Goal: Find specific page/section: Find specific page/section

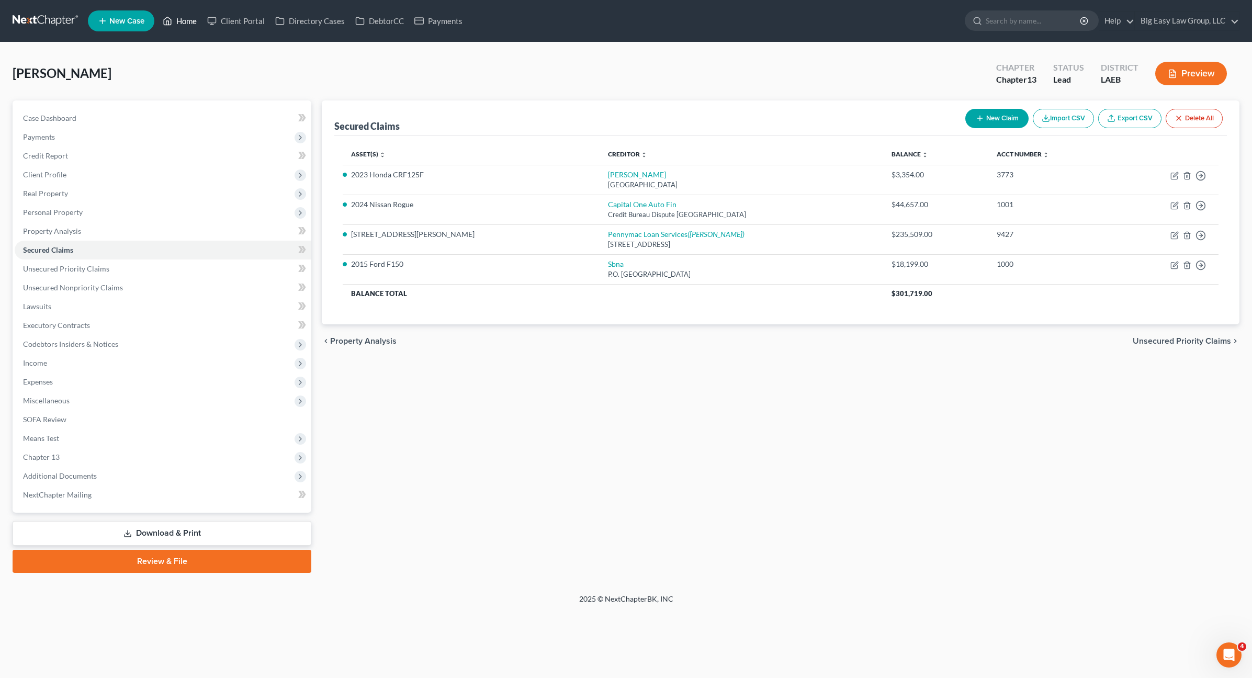
click at [182, 25] on link "Home" at bounding box center [179, 21] width 44 height 19
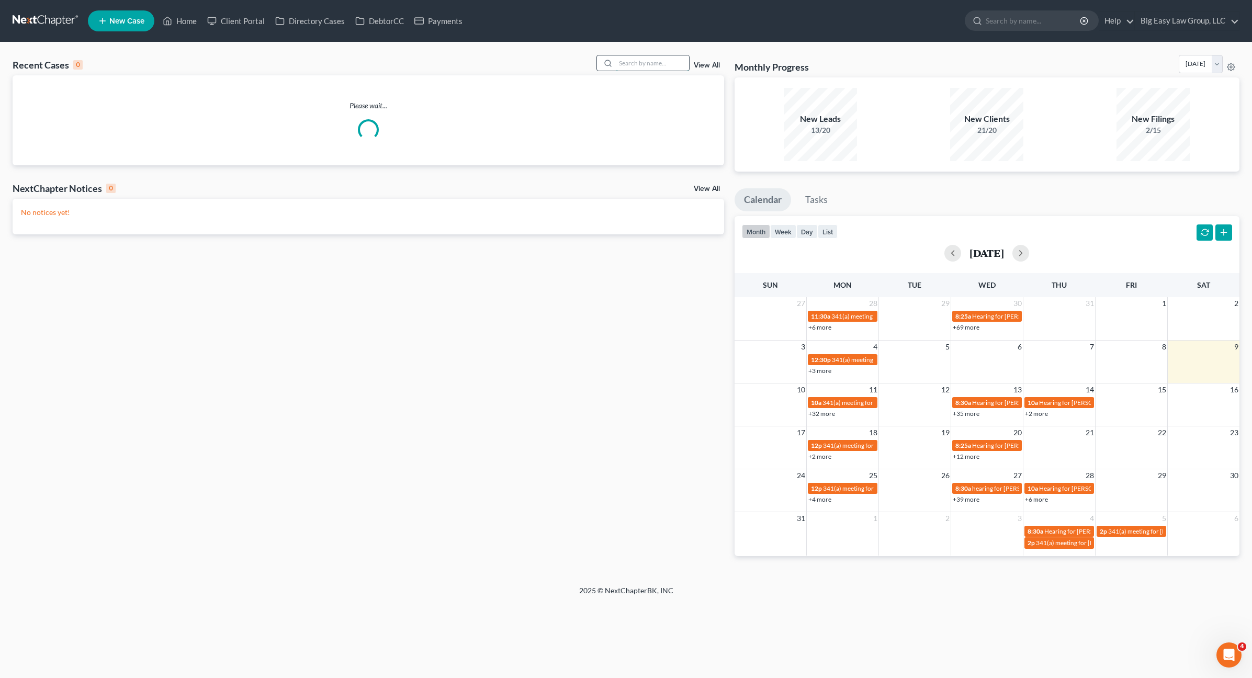
click at [648, 60] on input "search" at bounding box center [652, 62] width 73 height 15
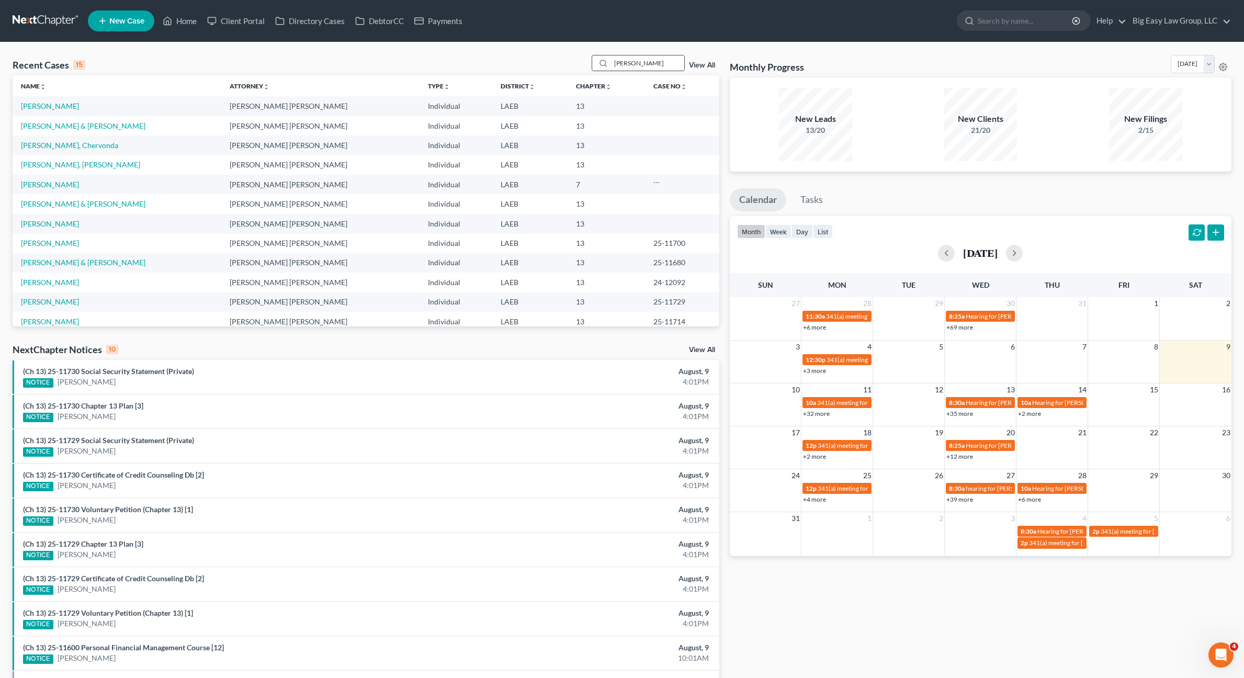
type input "[PERSON_NAME]"
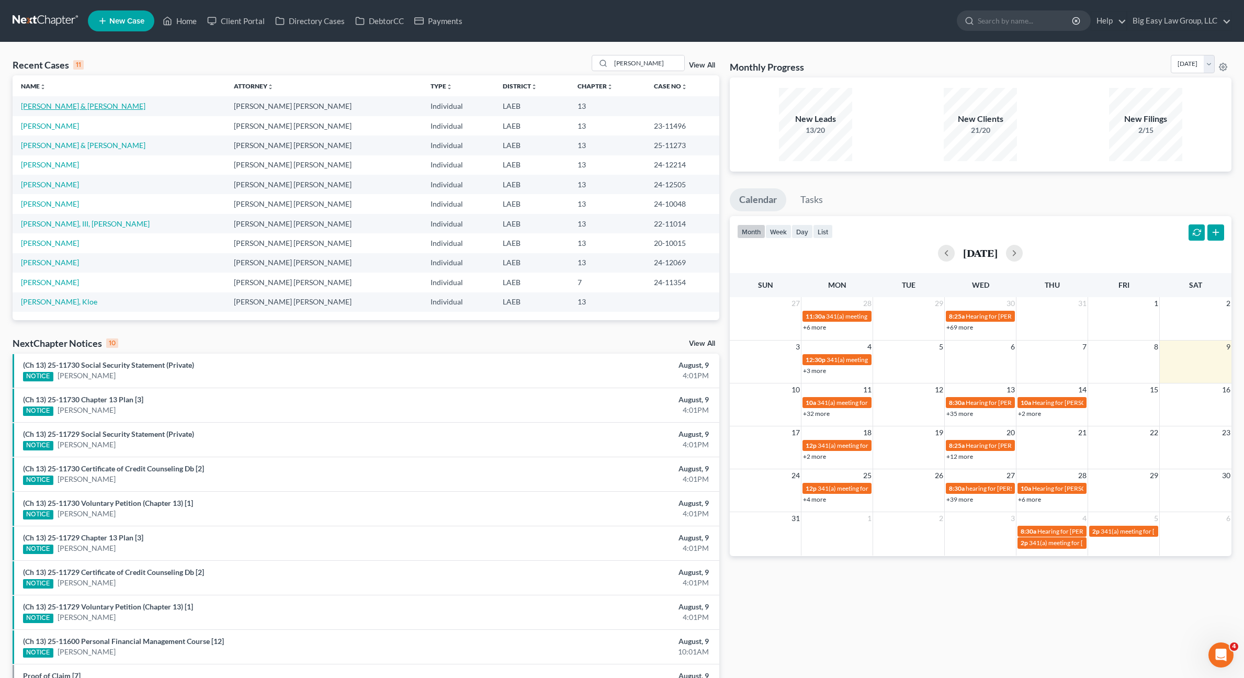
click at [56, 108] on link "[PERSON_NAME] & [PERSON_NAME]" at bounding box center [83, 106] width 125 height 9
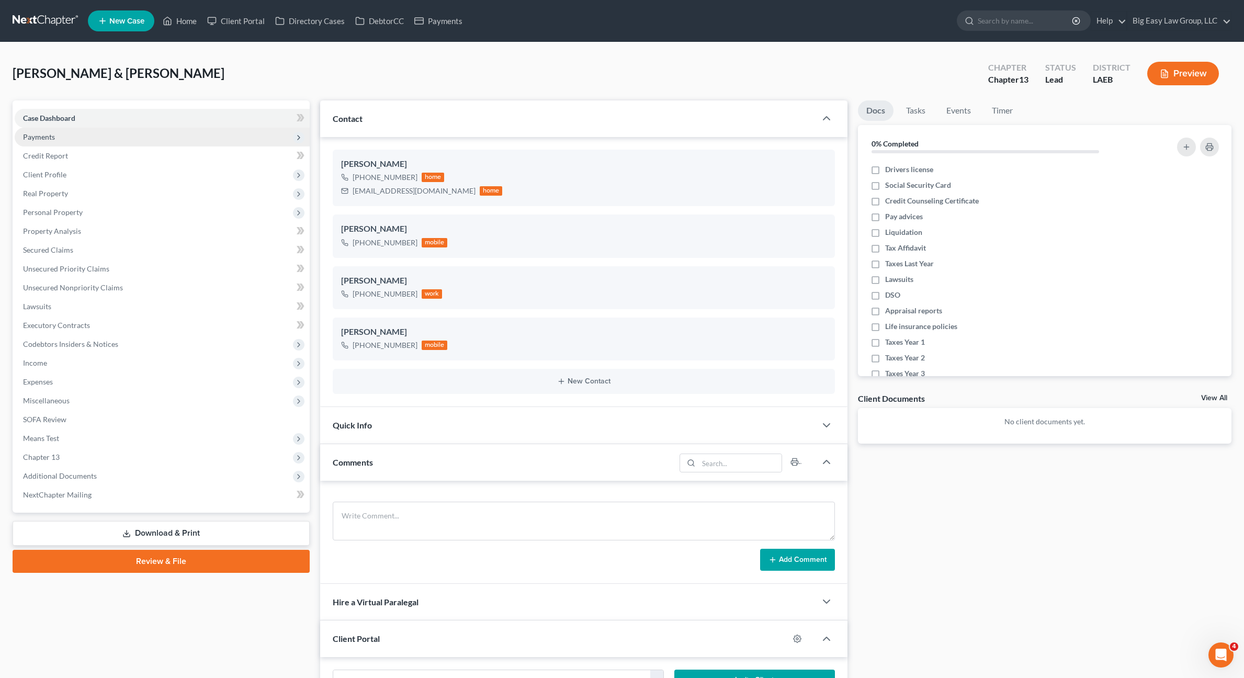
click at [99, 137] on span "Payments" at bounding box center [162, 137] width 295 height 19
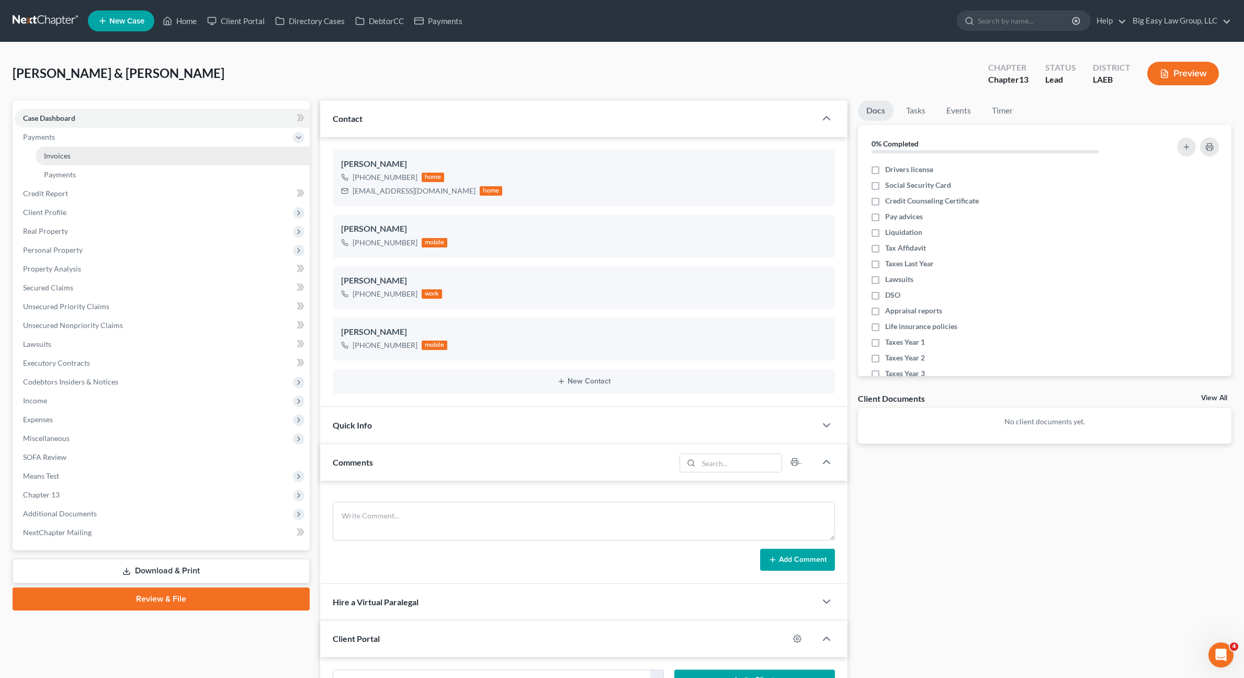
click at [97, 151] on link "Invoices" at bounding box center [173, 156] width 274 height 19
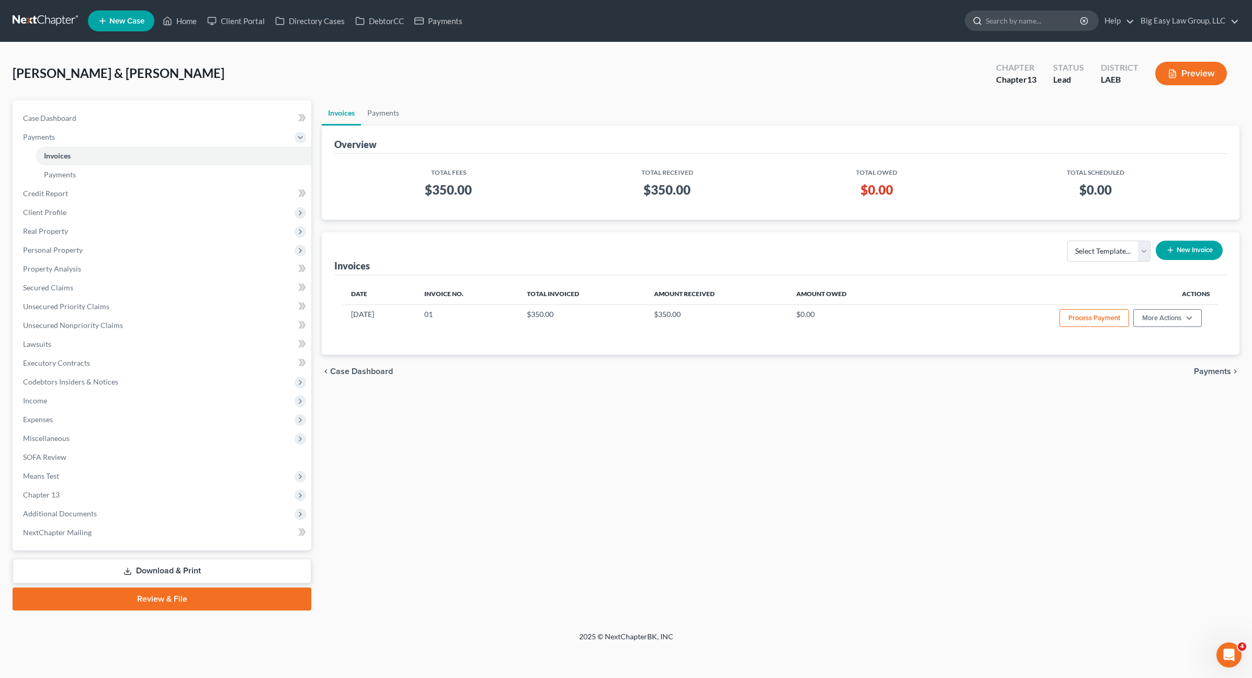
click at [1010, 13] on input "search" at bounding box center [1034, 20] width 96 height 19
click at [189, 17] on link "Home" at bounding box center [179, 21] width 44 height 19
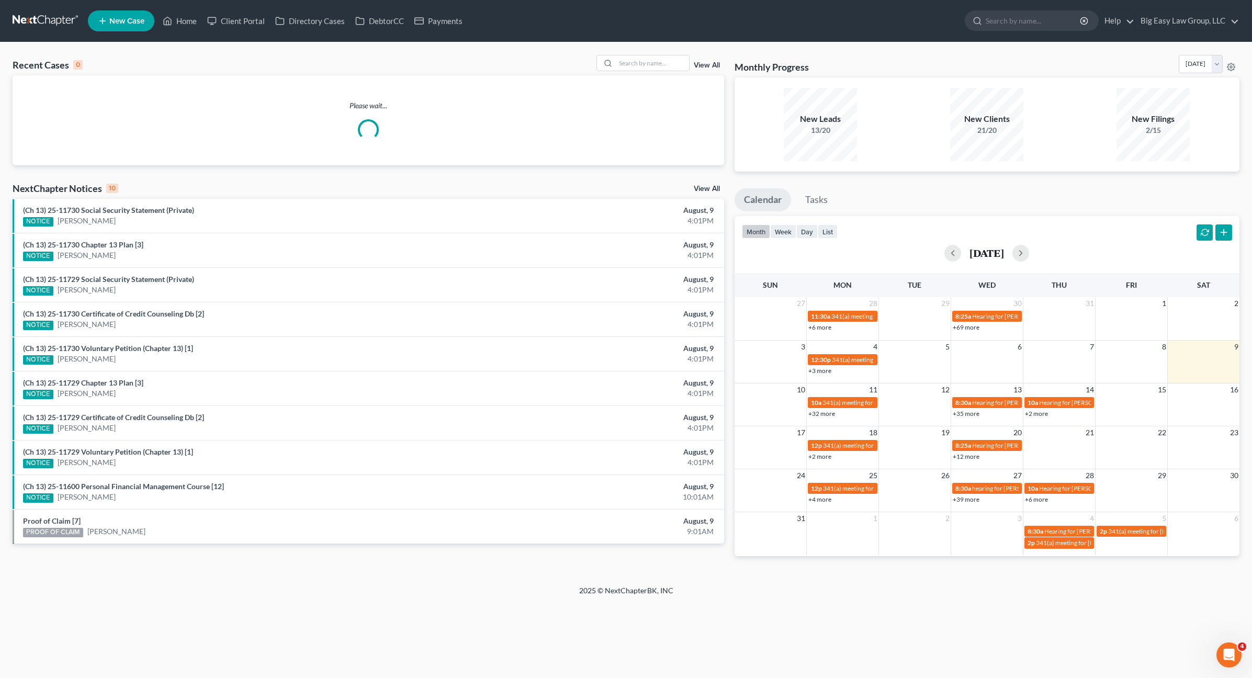
click at [669, 50] on div "Recent Cases 0 View All Please wait... NextChapter Notices 10 View All (Ch 13) …" at bounding box center [626, 313] width 1252 height 543
click at [667, 54] on div "Recent Cases 0 View All Please wait... NextChapter Notices 10 View All (Ch 13) …" at bounding box center [626, 313] width 1252 height 543
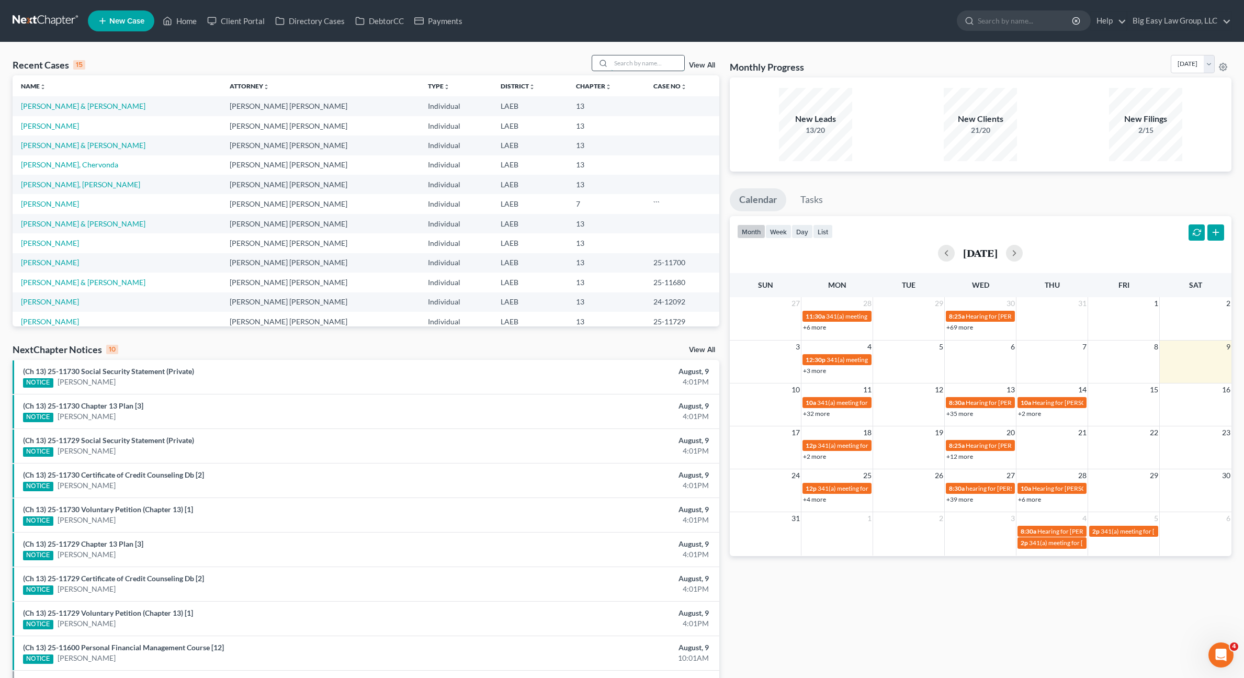
click at [668, 58] on input "search" at bounding box center [647, 62] width 73 height 15
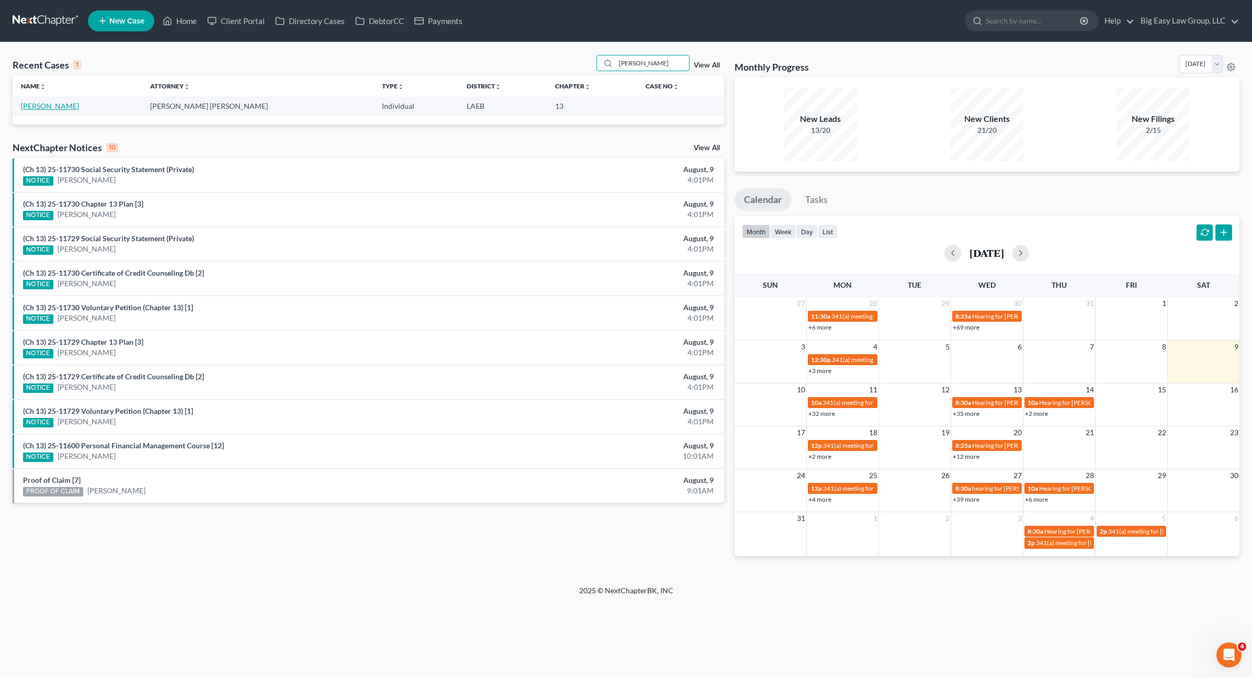
type input "[PERSON_NAME]"
click at [35, 106] on link "[PERSON_NAME]" at bounding box center [50, 106] width 58 height 9
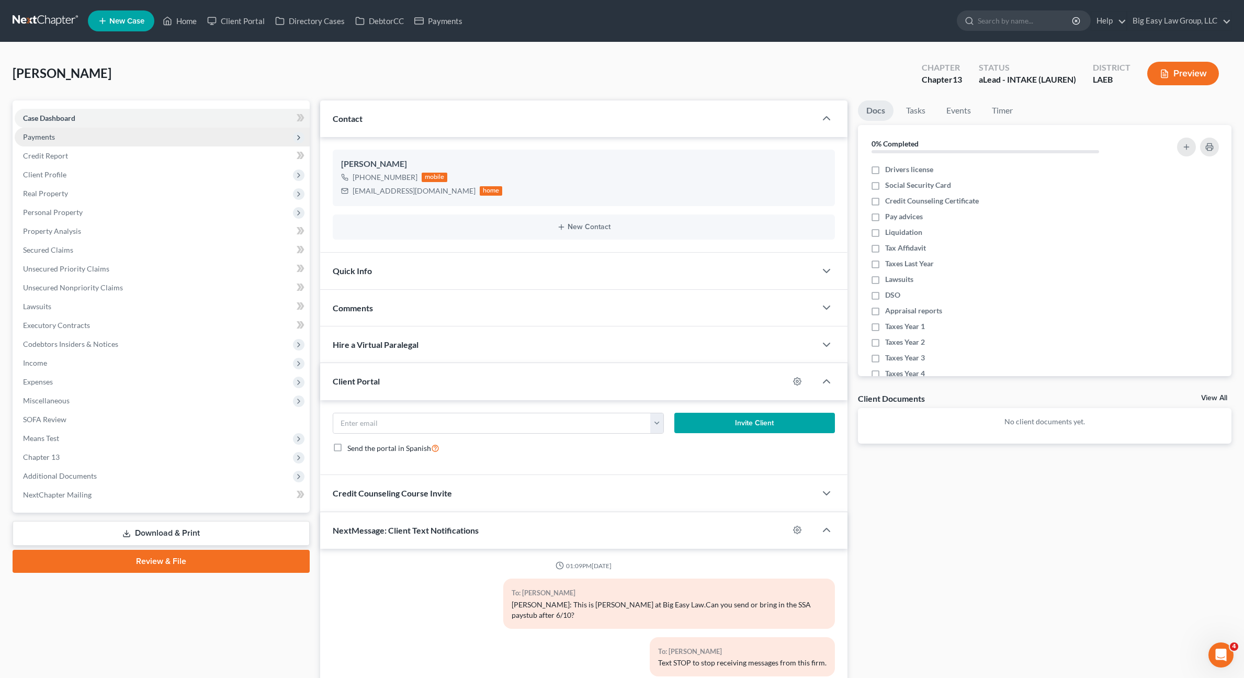
scroll to position [812, 0]
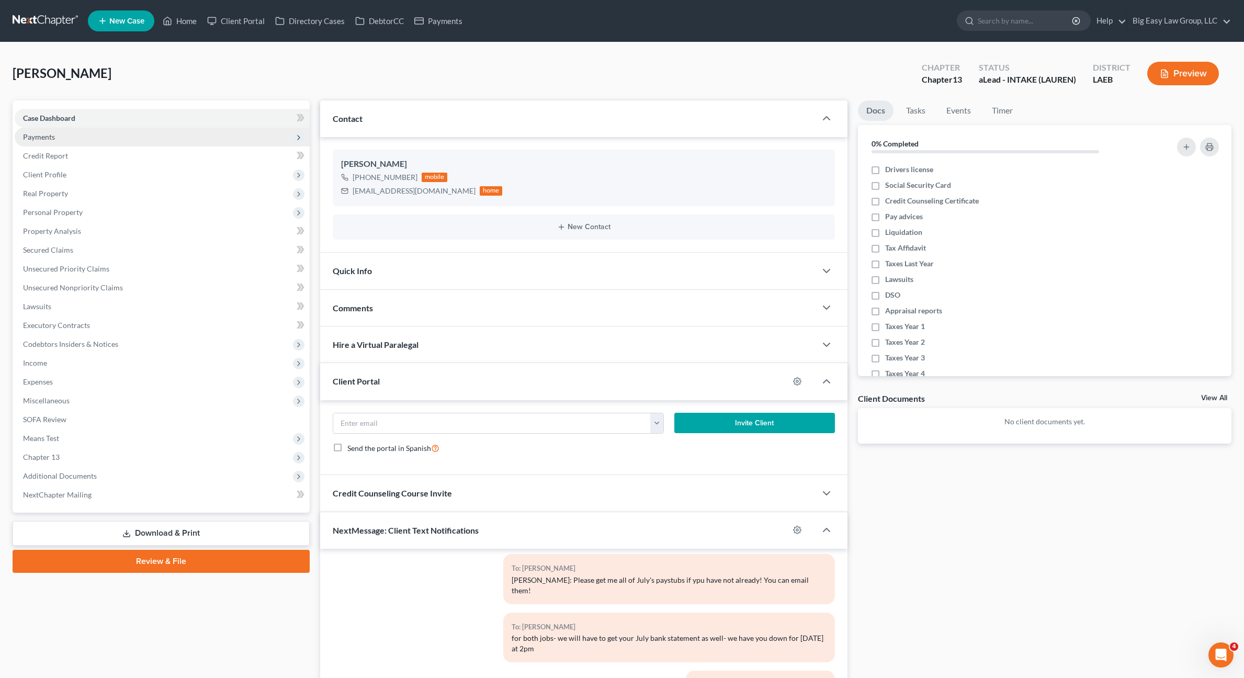
click at [71, 134] on span "Payments" at bounding box center [162, 137] width 295 height 19
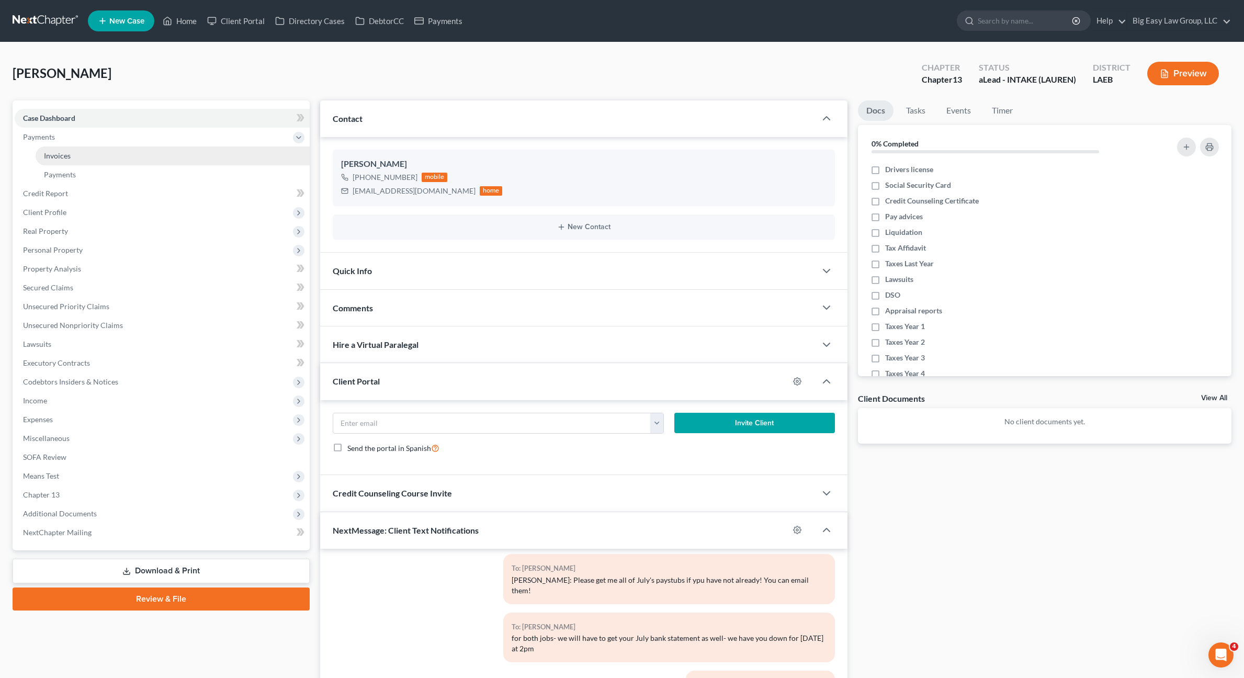
click at [80, 160] on link "Invoices" at bounding box center [173, 156] width 274 height 19
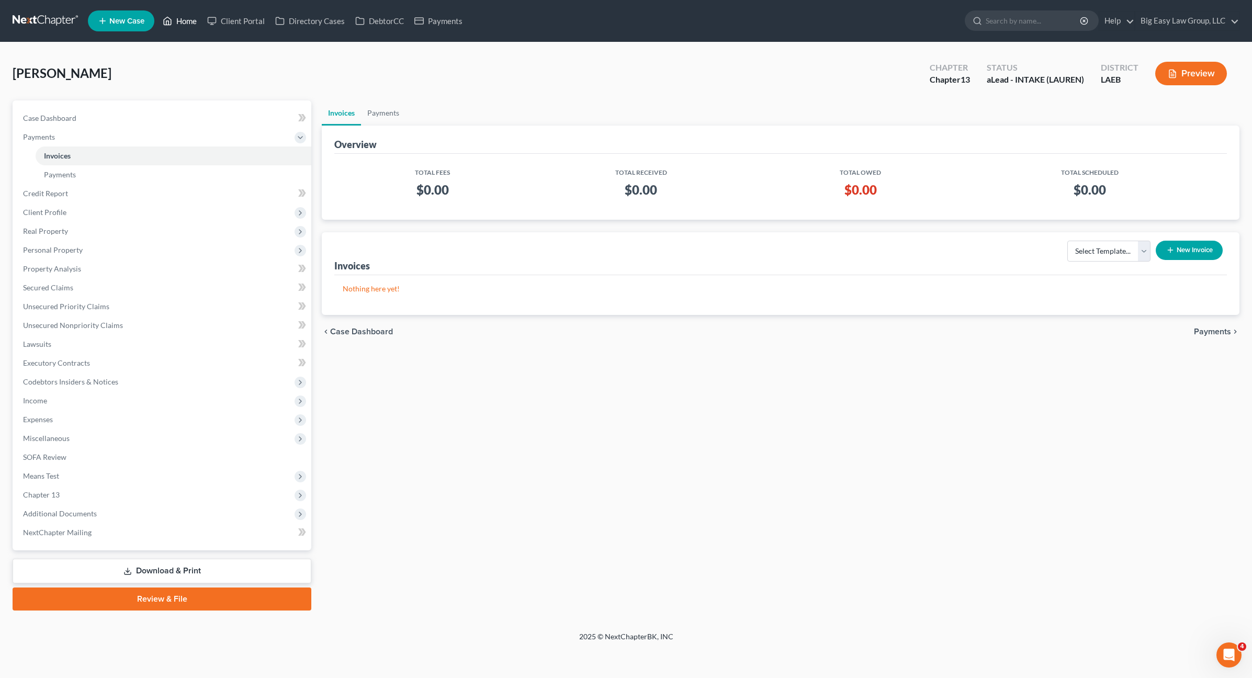
click at [173, 22] on link "Home" at bounding box center [179, 21] width 44 height 19
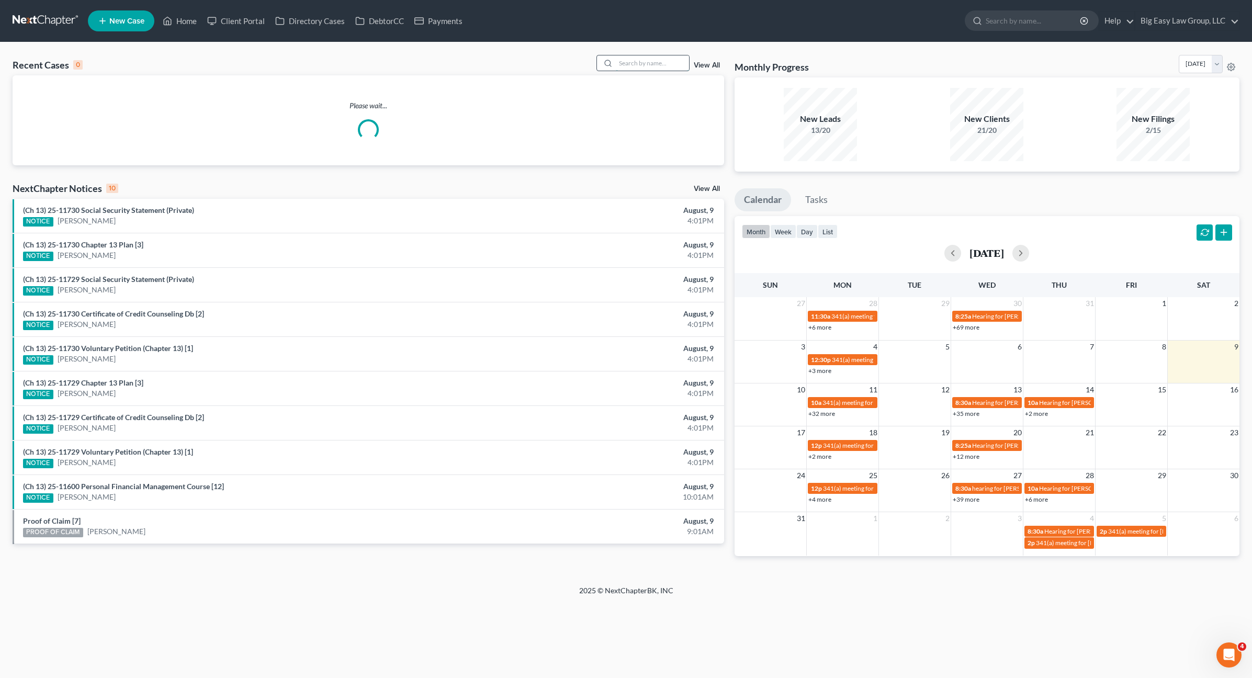
click at [648, 60] on input "search" at bounding box center [652, 62] width 73 height 15
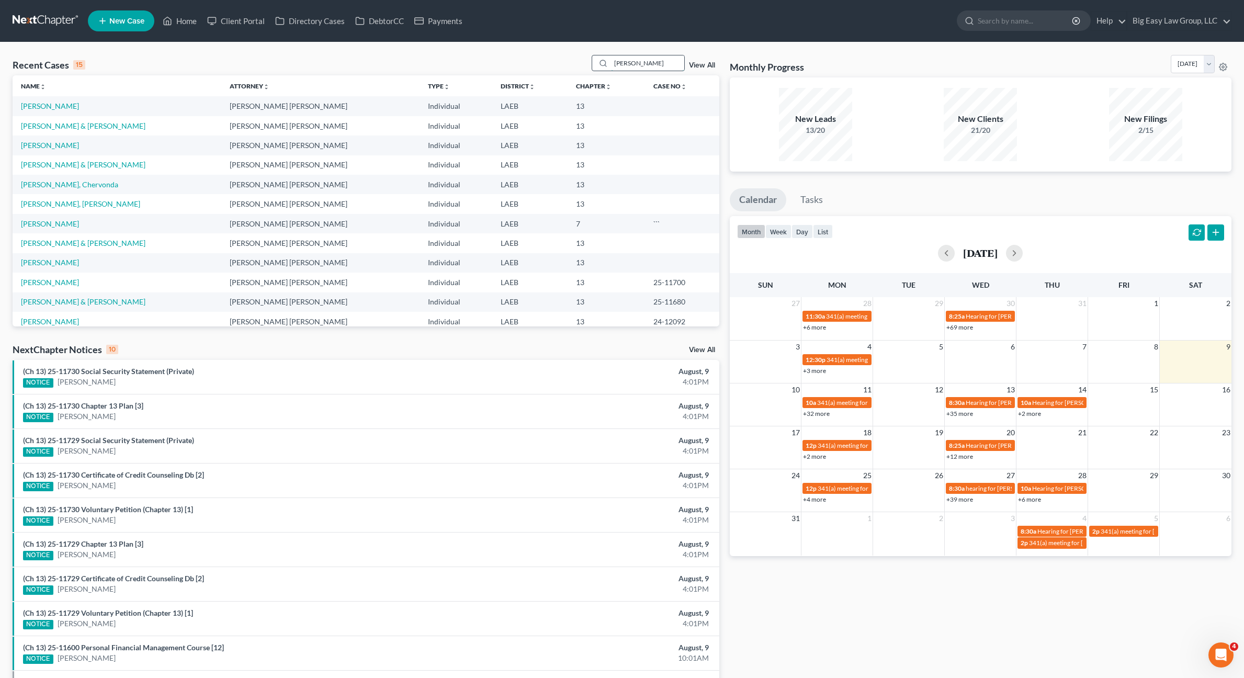
type input "[PERSON_NAME]"
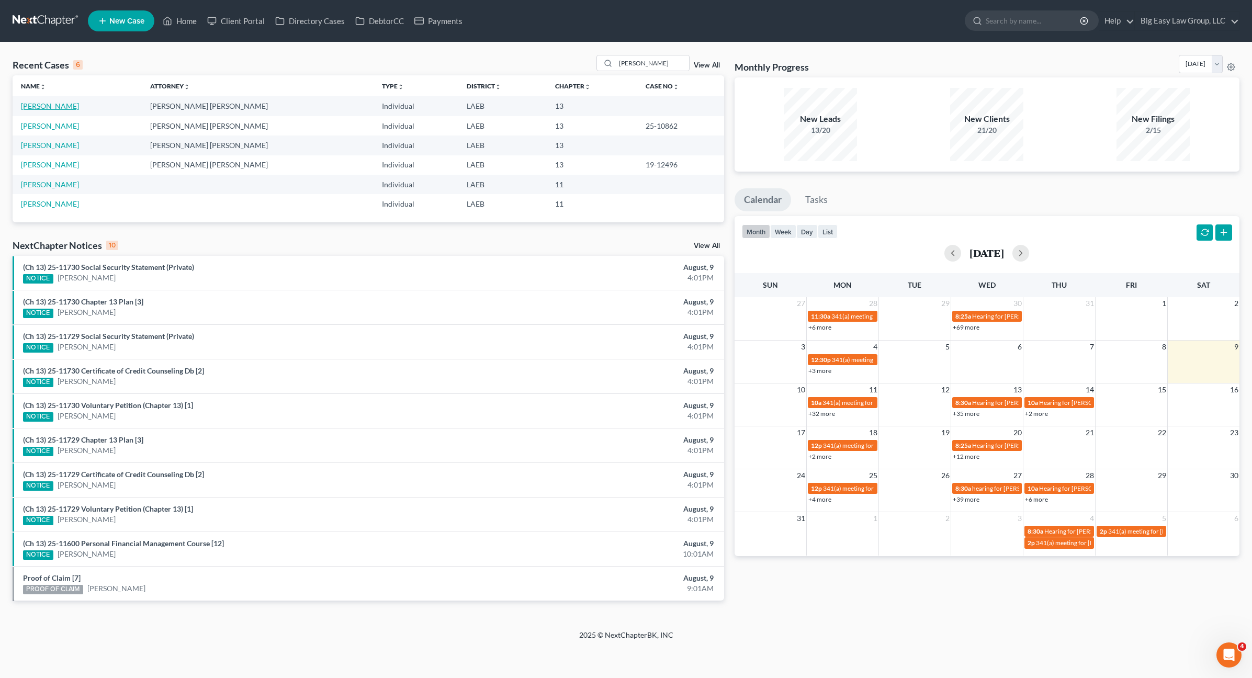
click at [66, 106] on link "[PERSON_NAME]" at bounding box center [50, 106] width 58 height 9
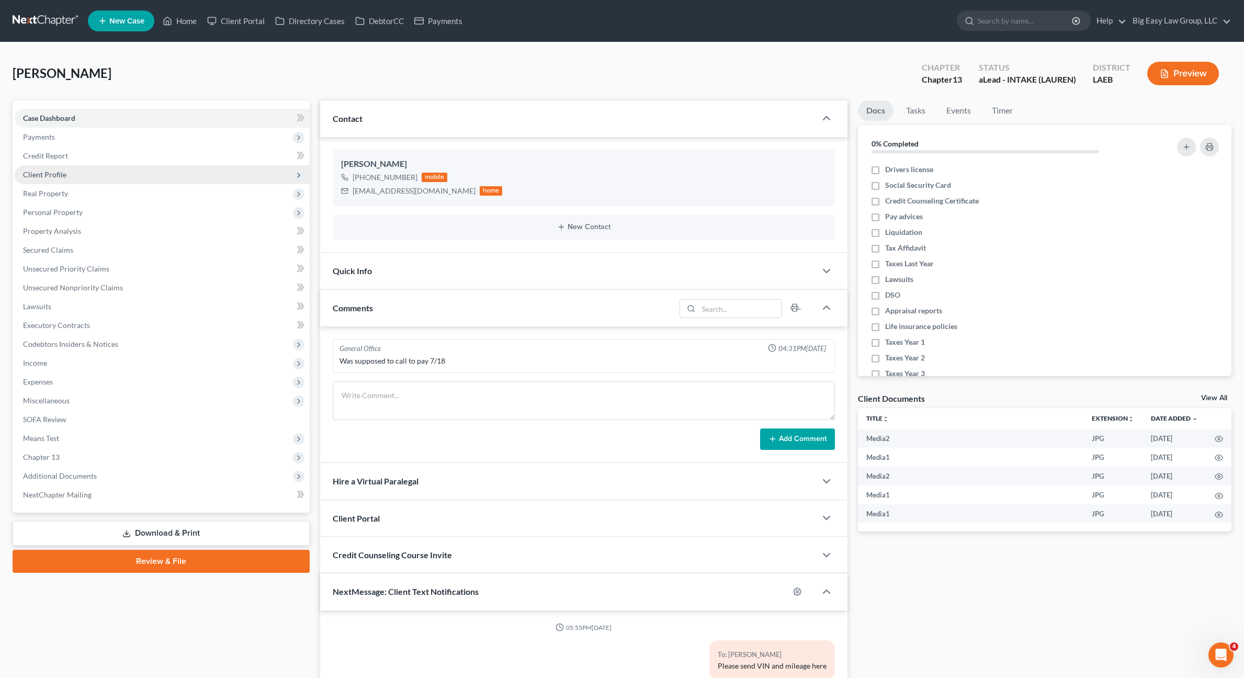
scroll to position [1095, 0]
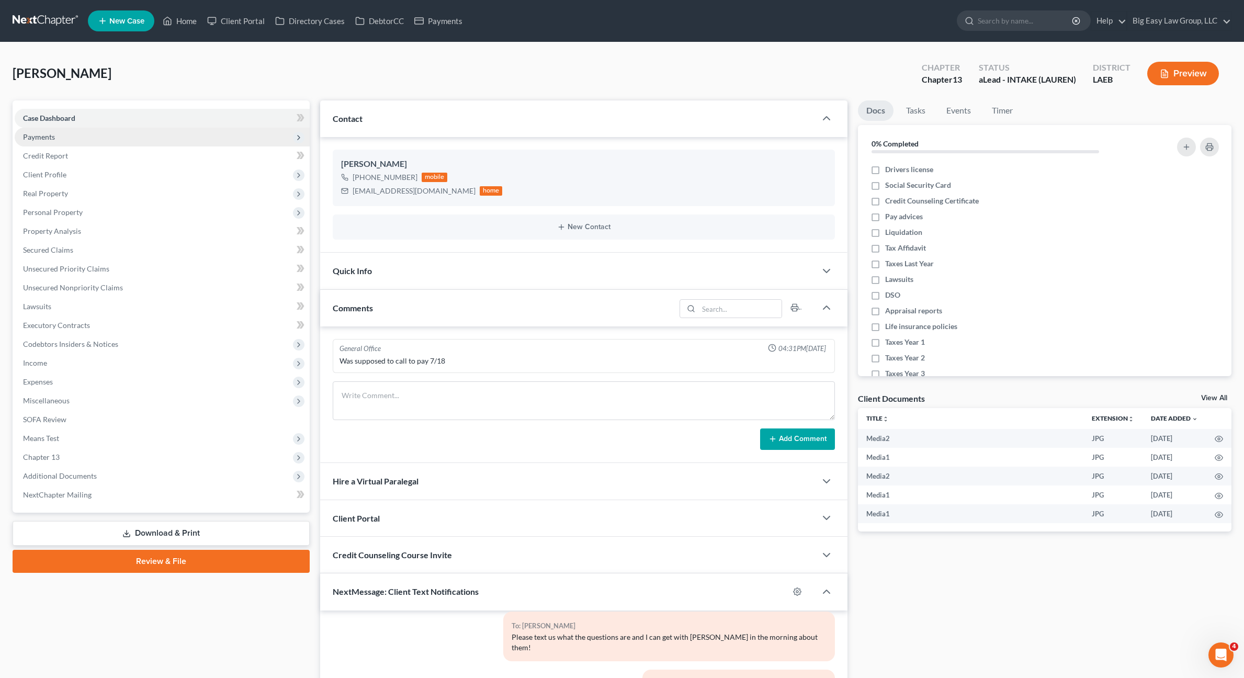
click at [100, 133] on span "Payments" at bounding box center [162, 137] width 295 height 19
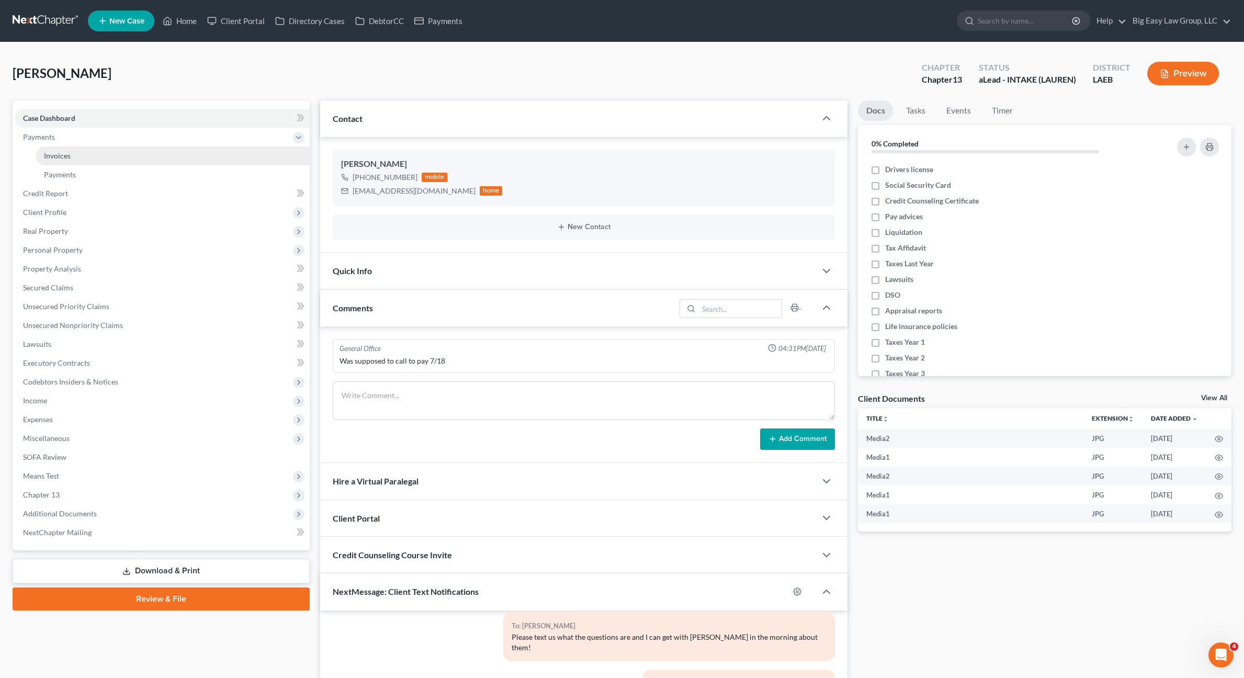
click at [99, 157] on link "Invoices" at bounding box center [173, 156] width 274 height 19
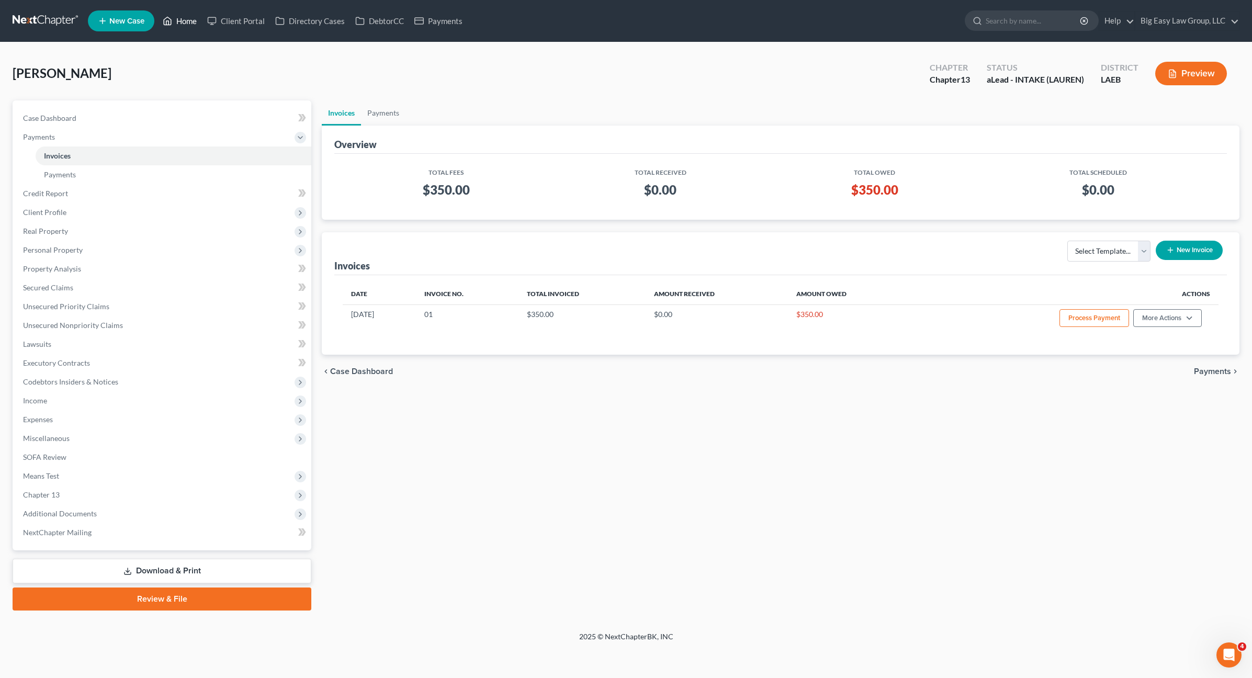
drag, startPoint x: 184, startPoint y: 16, endPoint x: 190, endPoint y: 16, distance: 6.3
click at [184, 16] on link "Home" at bounding box center [179, 21] width 44 height 19
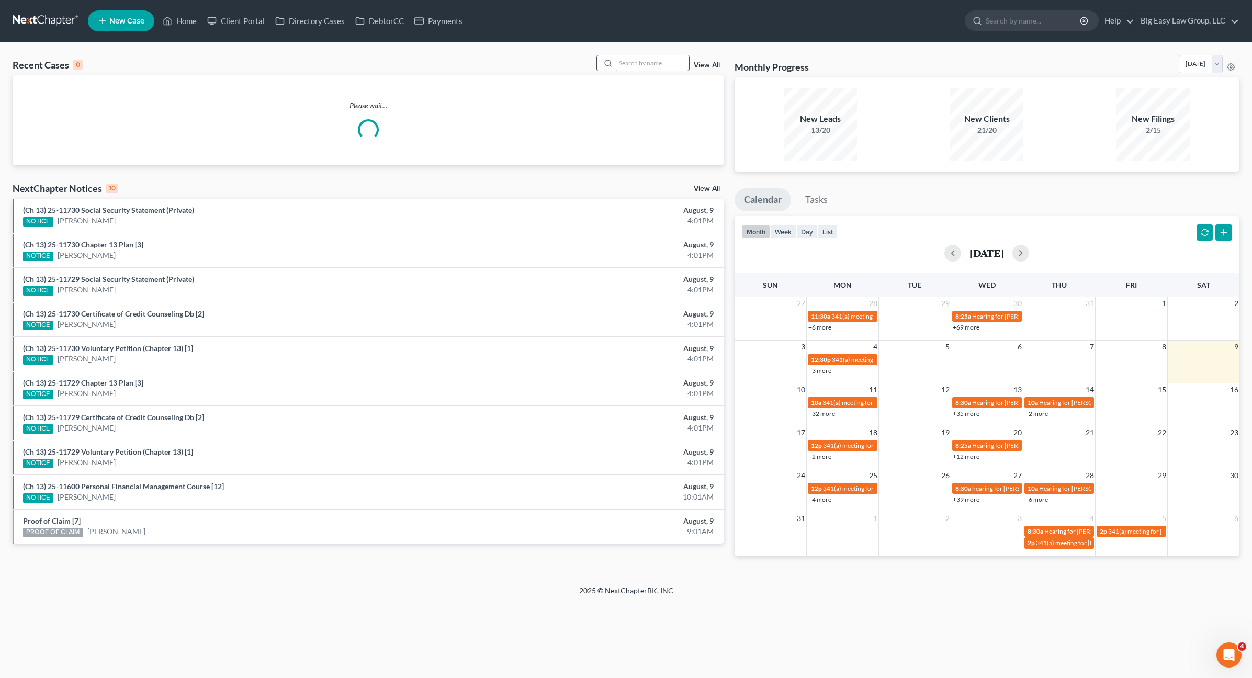
click at [640, 58] on input "search" at bounding box center [652, 62] width 73 height 15
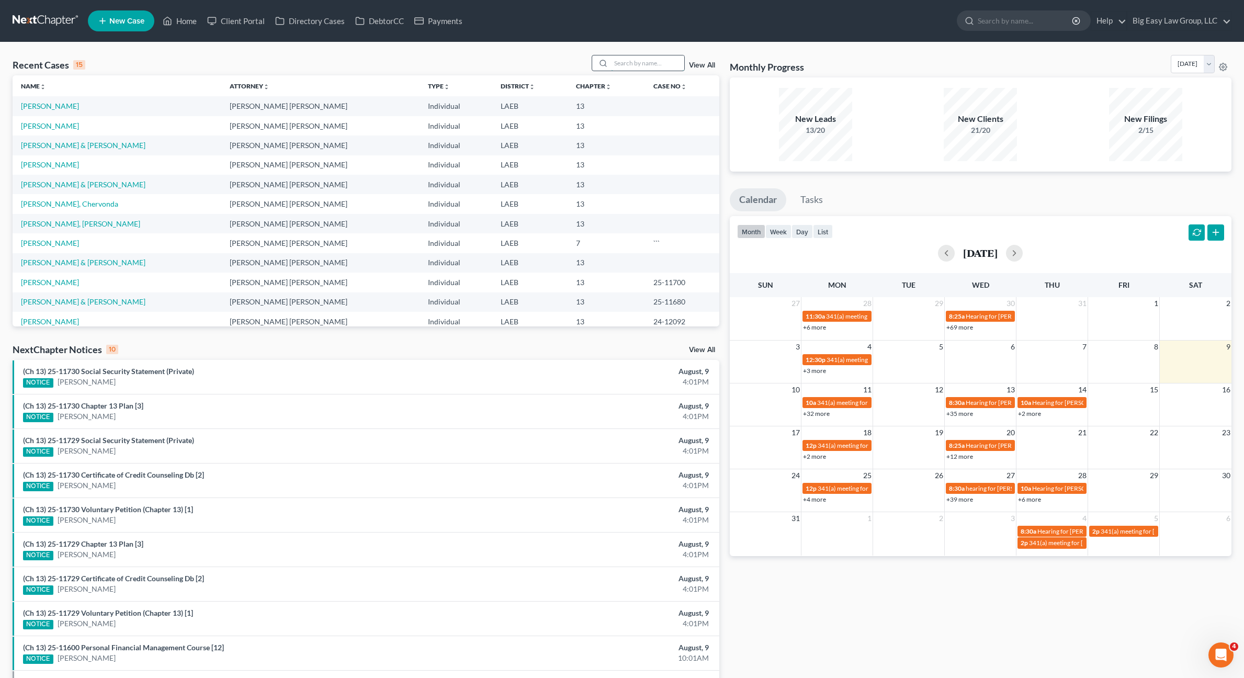
type input "J"
click at [632, 66] on input "KREAUT" at bounding box center [647, 62] width 73 height 15
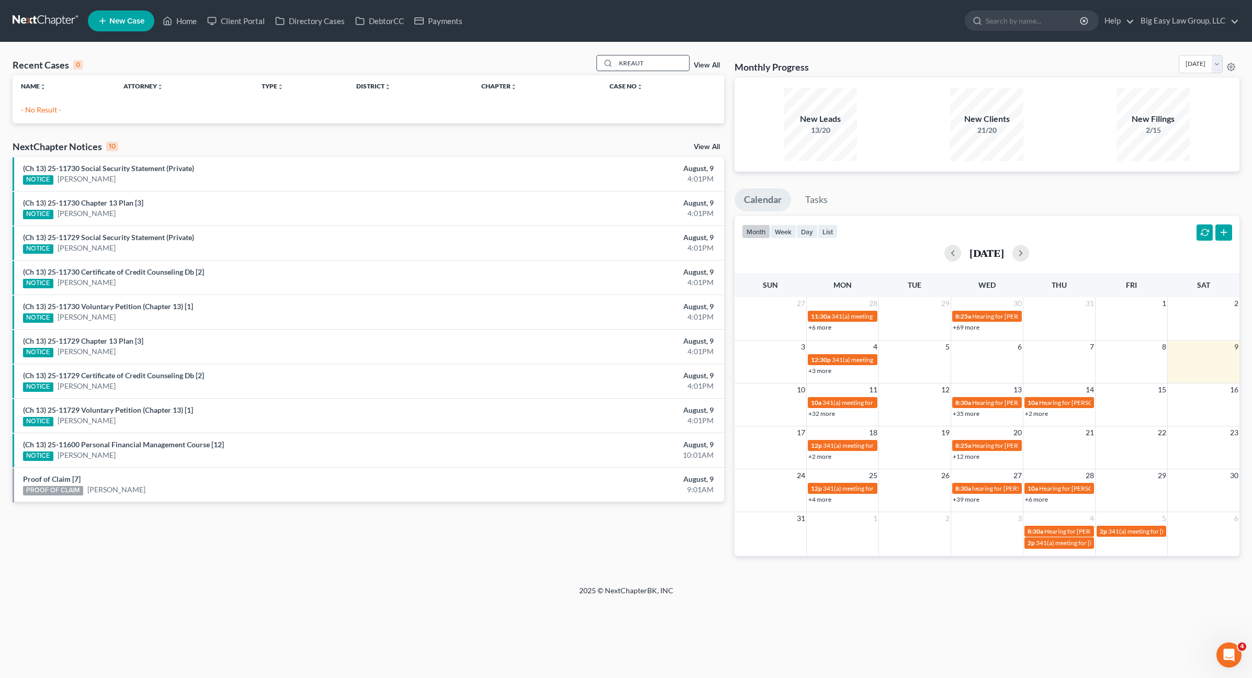
click at [628, 59] on input "KREAUT" at bounding box center [652, 62] width 73 height 15
click at [636, 64] on input "KREAUT" at bounding box center [652, 62] width 73 height 15
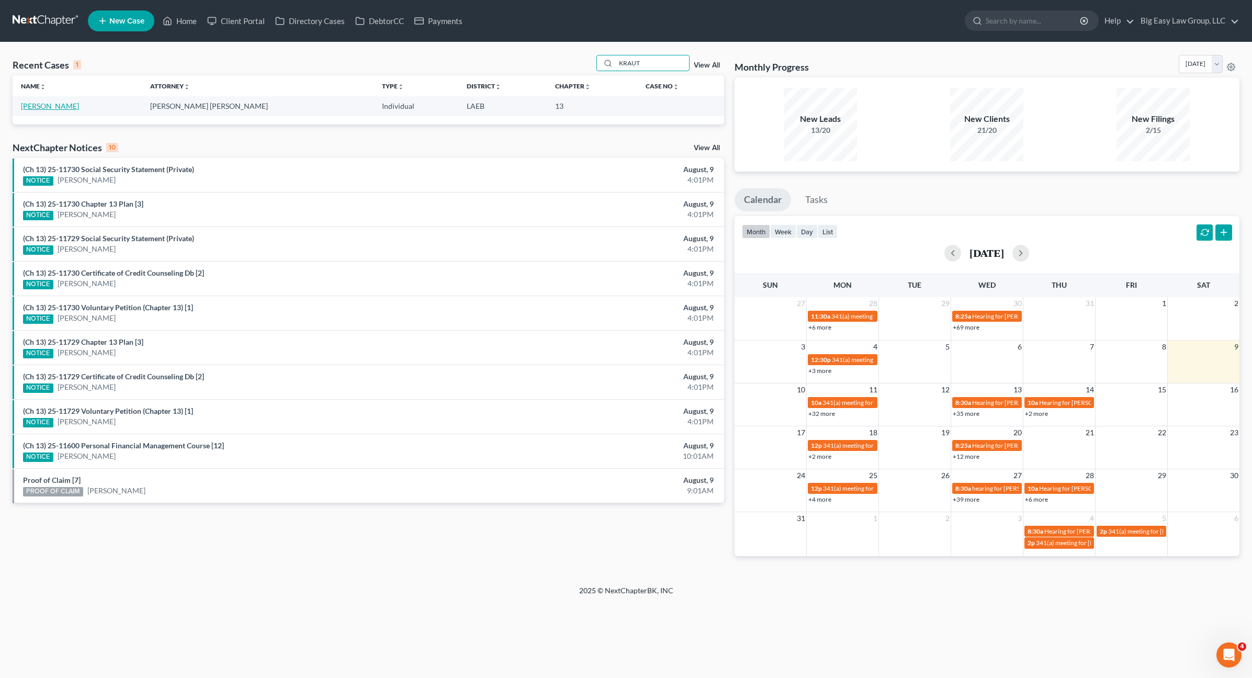
type input "KRAUT"
click at [60, 103] on link "[PERSON_NAME]" at bounding box center [50, 106] width 58 height 9
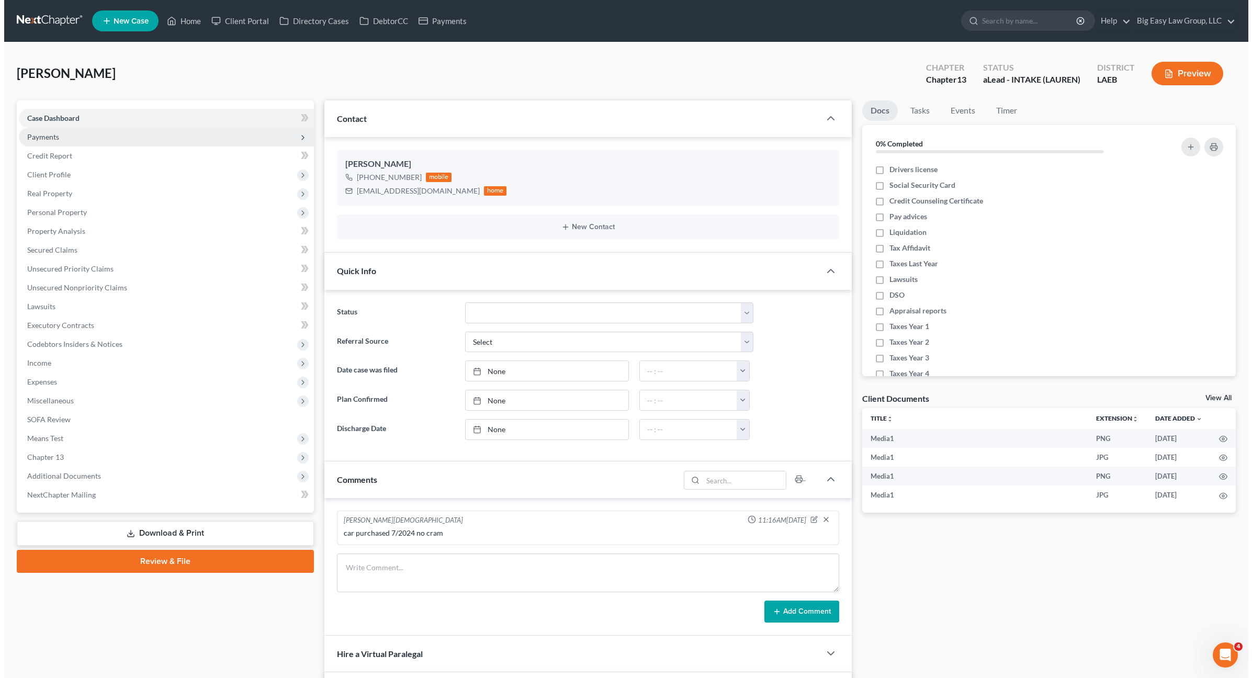
scroll to position [630, 0]
click at [81, 131] on span "Payments" at bounding box center [162, 137] width 295 height 19
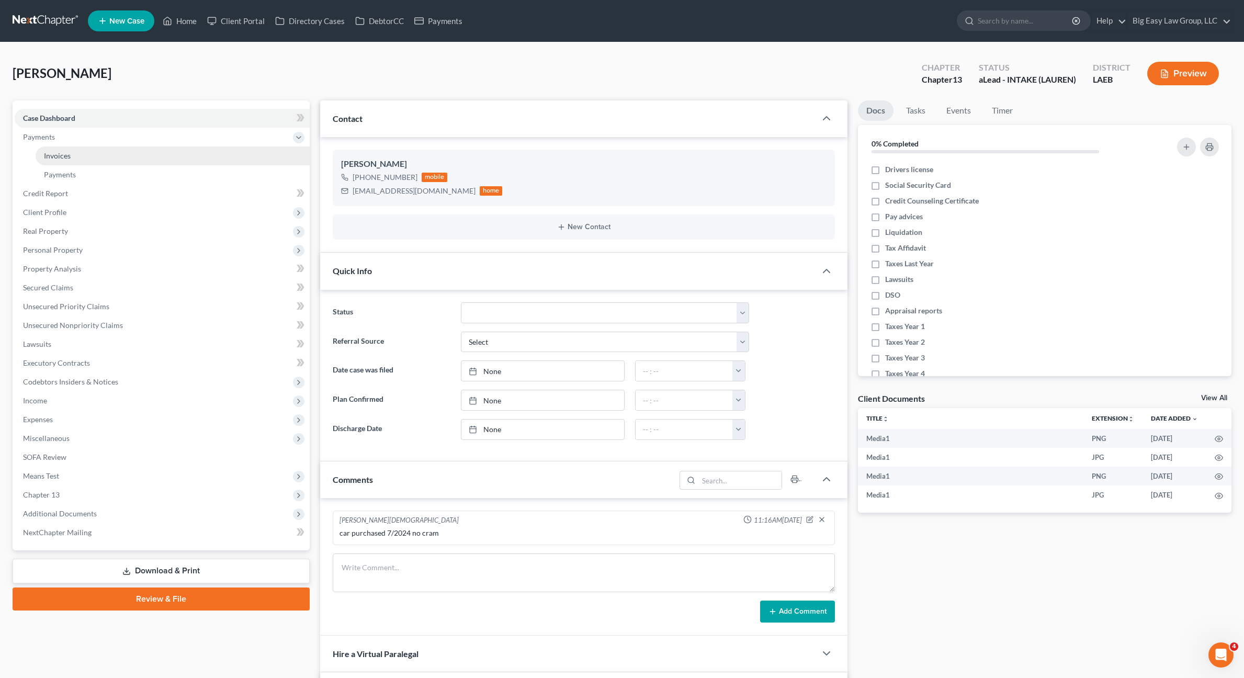
click at [88, 147] on link "Invoices" at bounding box center [173, 156] width 274 height 19
